Goal: Task Accomplishment & Management: Manage account settings

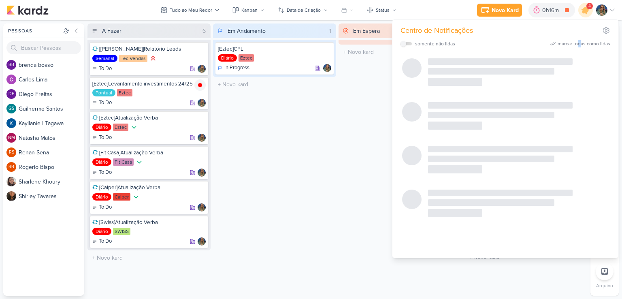
click at [580, 43] on div "marcar todas como lidas" at bounding box center [584, 43] width 53 height 7
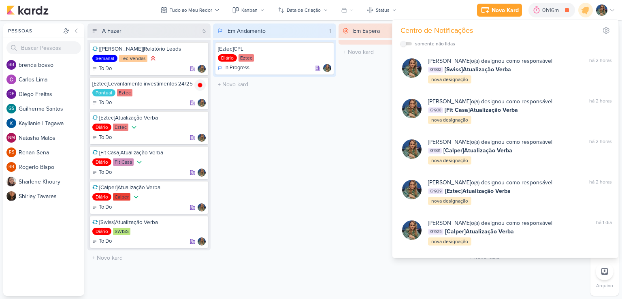
click at [333, 127] on div "Em Andamento 1 [Eztec]CPL Diário Eztec In Progress" at bounding box center [274, 159] width 123 height 272
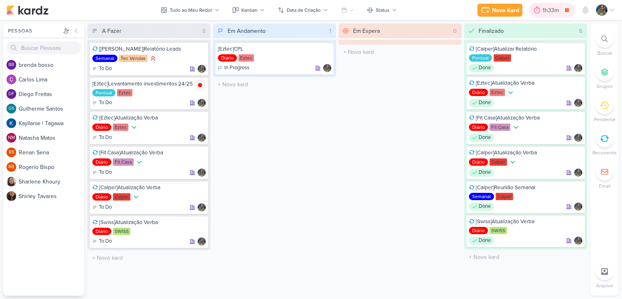
click at [545, 17] on div "1h33m" at bounding box center [552, 10] width 46 height 15
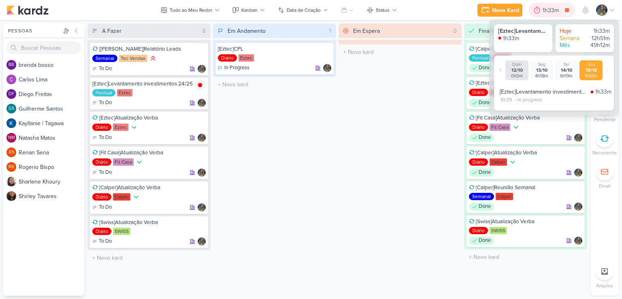
click at [545, 17] on div "1h33m" at bounding box center [552, 10] width 46 height 15
